Goal: Obtain resource: Download file/media

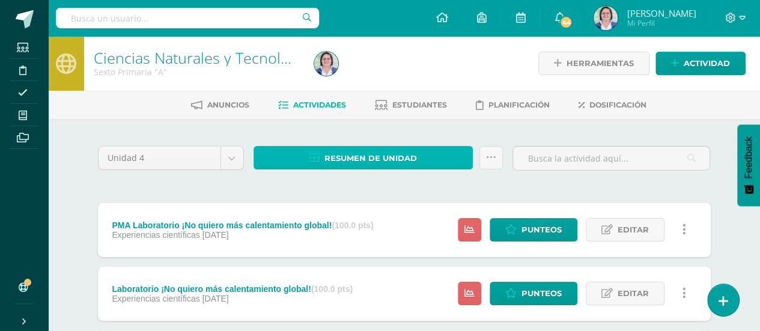
click at [351, 156] on span "Resumen de unidad" at bounding box center [371, 158] width 93 height 22
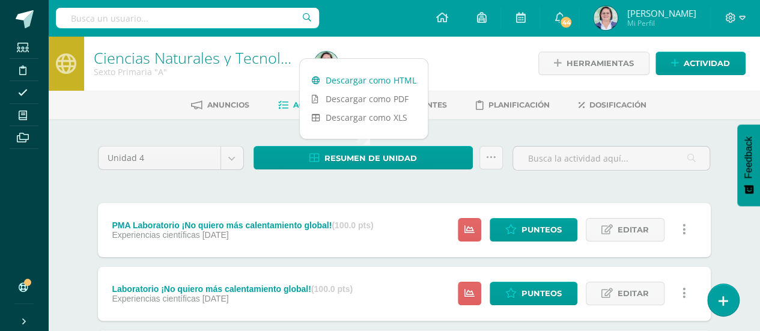
click at [355, 79] on link "Descargar como HTML" at bounding box center [364, 80] width 128 height 19
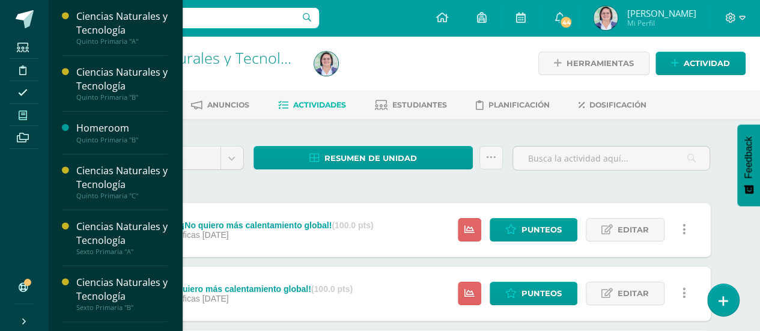
click at [12, 115] on span at bounding box center [23, 115] width 27 height 16
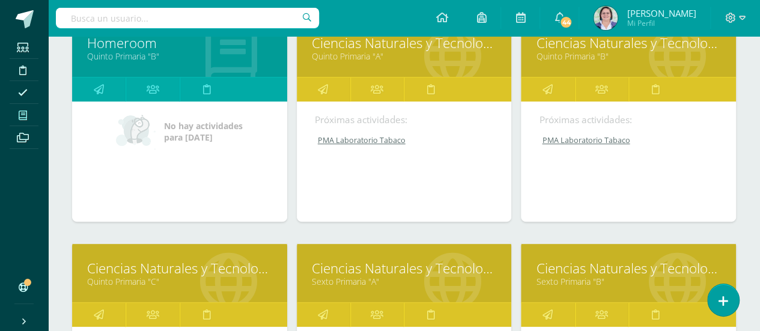
scroll to position [216, 0]
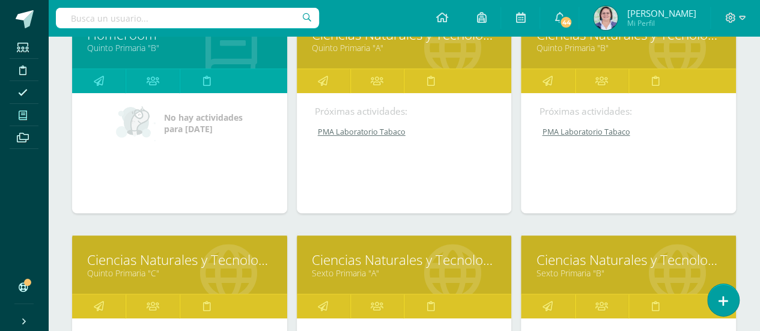
click at [590, 275] on link "Sexto Primaria "B"" at bounding box center [628, 272] width 185 height 11
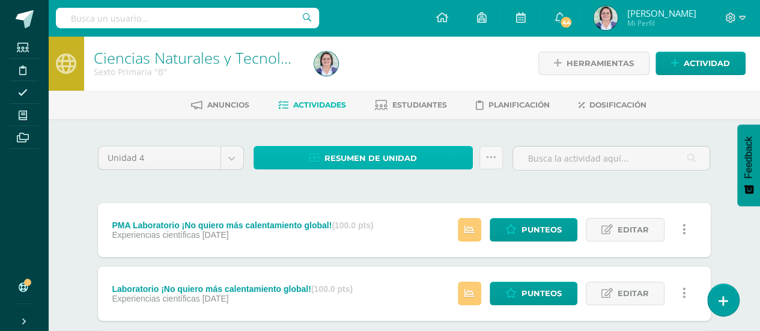
click at [350, 162] on span "Resumen de unidad" at bounding box center [371, 158] width 93 height 22
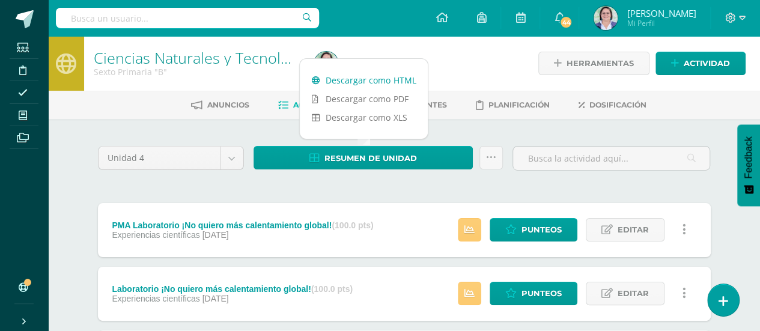
click at [362, 79] on link "Descargar como HTML" at bounding box center [364, 80] width 128 height 19
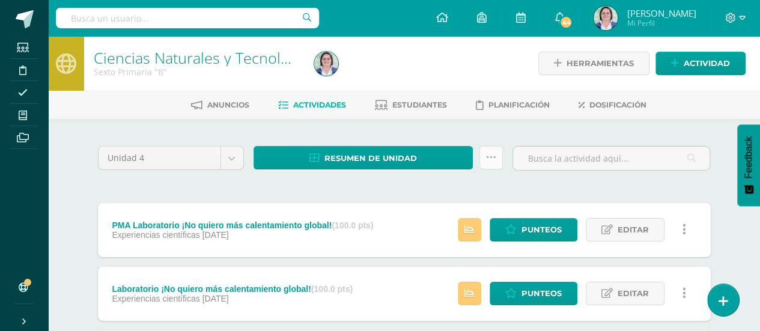
click at [494, 158] on icon at bounding box center [491, 158] width 10 height 10
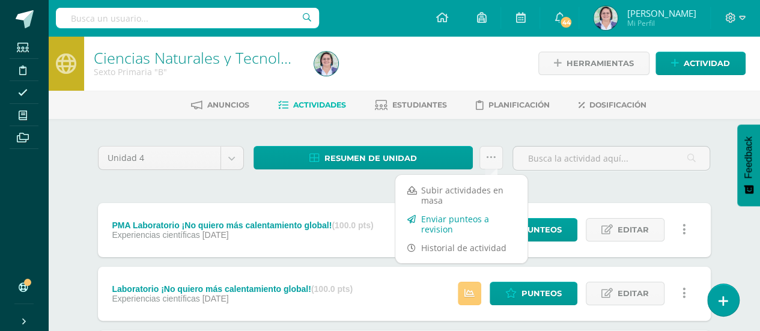
click at [453, 222] on link "Enviar punteos a revision" at bounding box center [462, 224] width 132 height 29
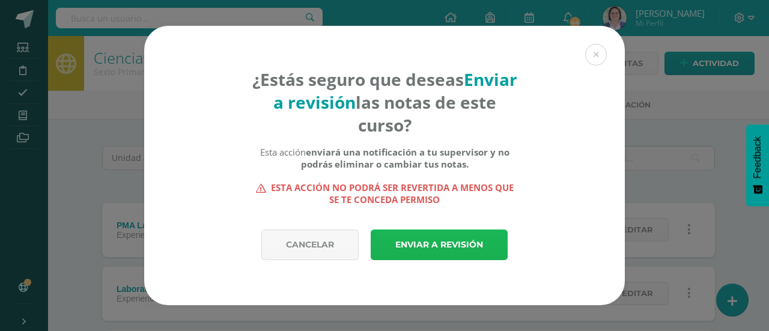
click at [453, 249] on link "Enviar a revisión" at bounding box center [439, 245] width 137 height 31
